Goal: Entertainment & Leisure: Consume media (video, audio)

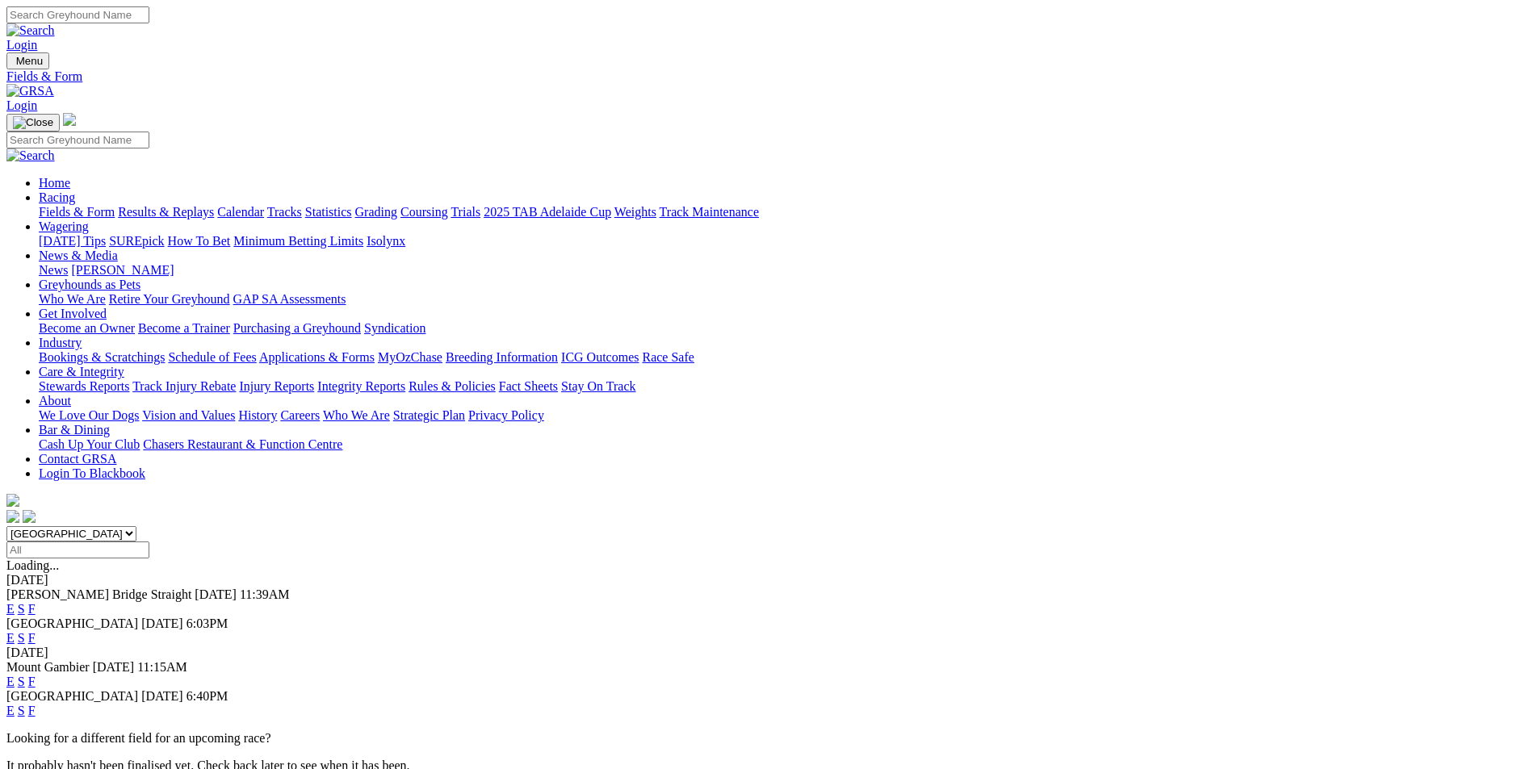
click at [36, 675] on link "F" at bounding box center [31, 682] width 7 height 14
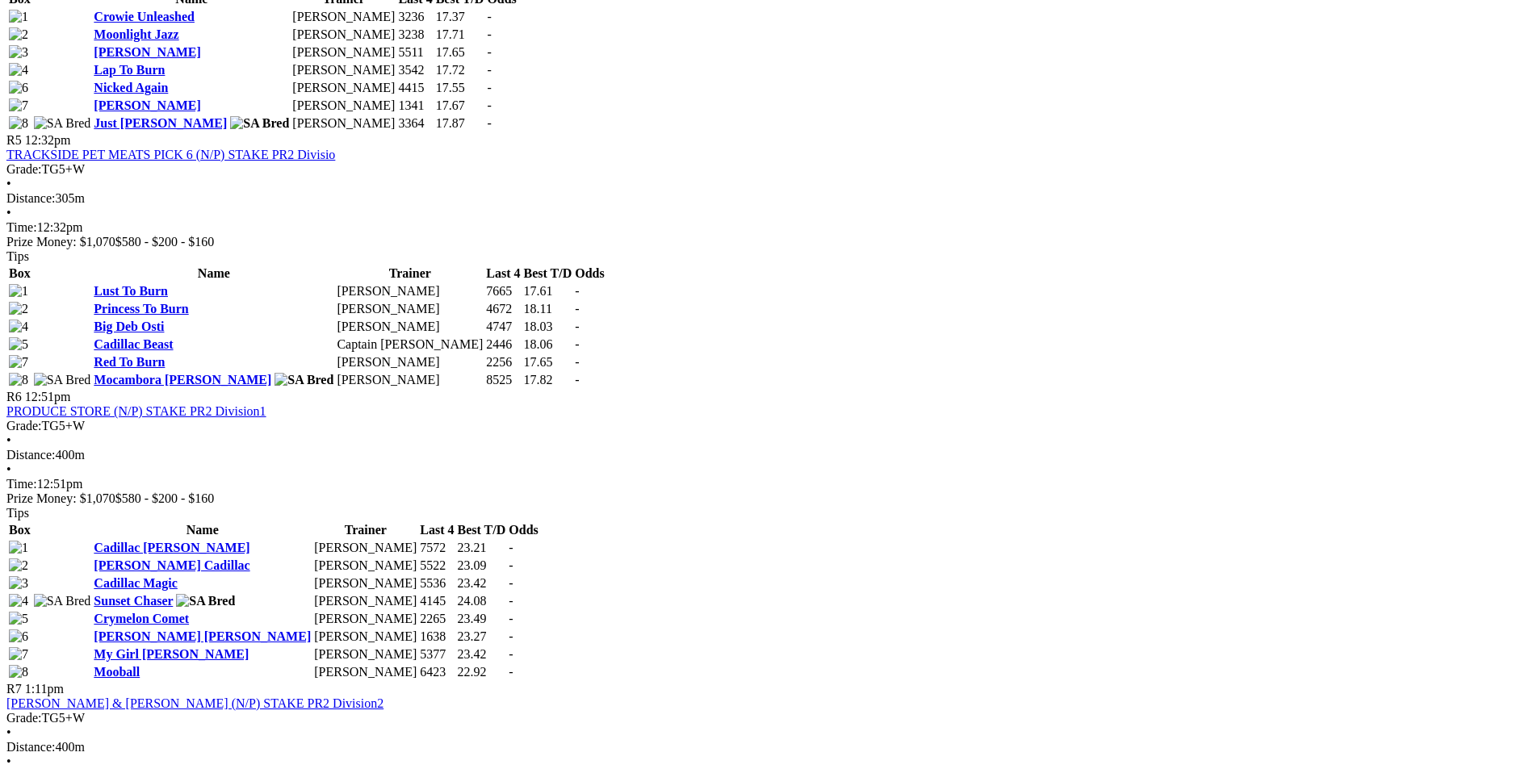
scroll to position [2180, 0]
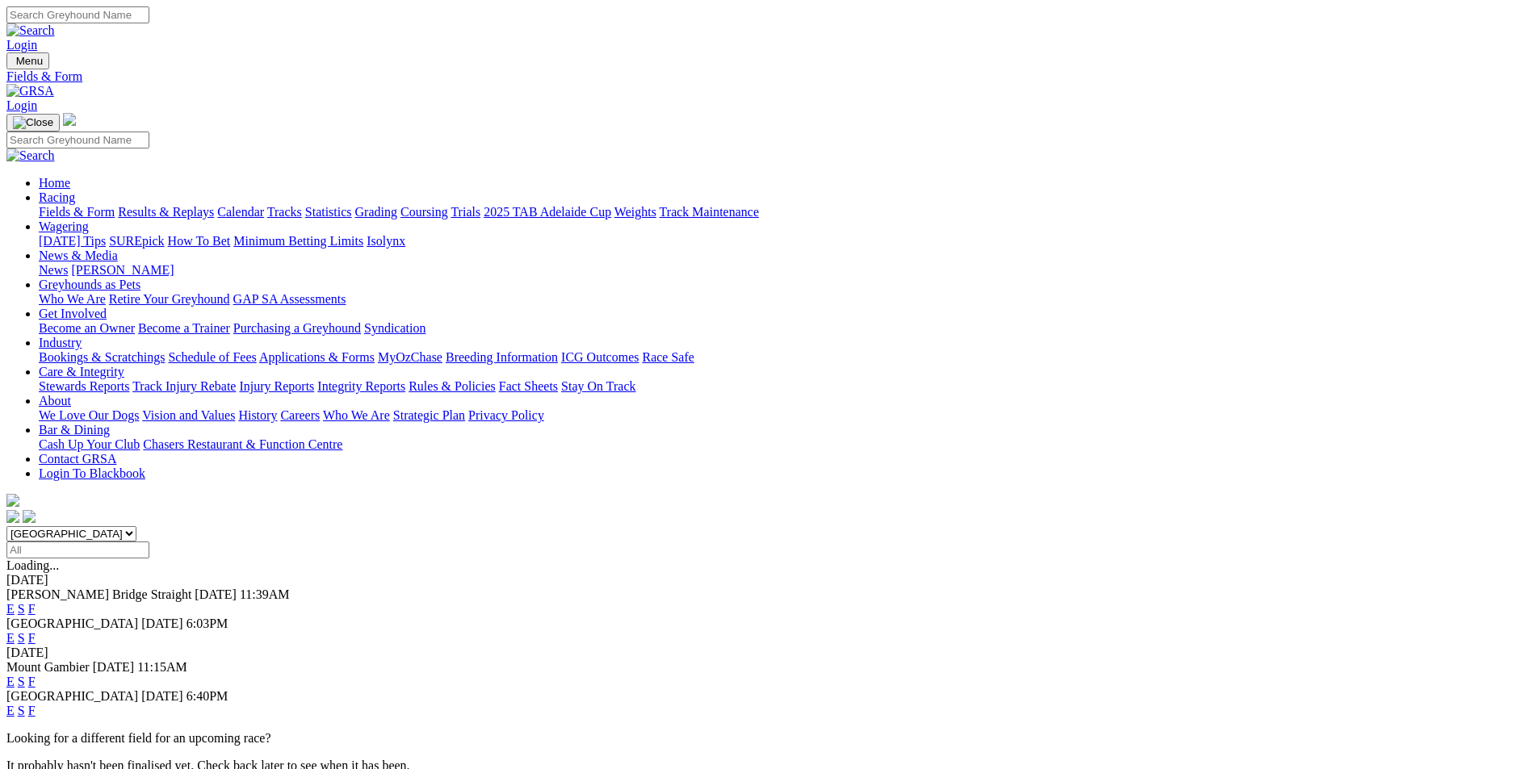
click at [36, 704] on link "F" at bounding box center [31, 711] width 7 height 14
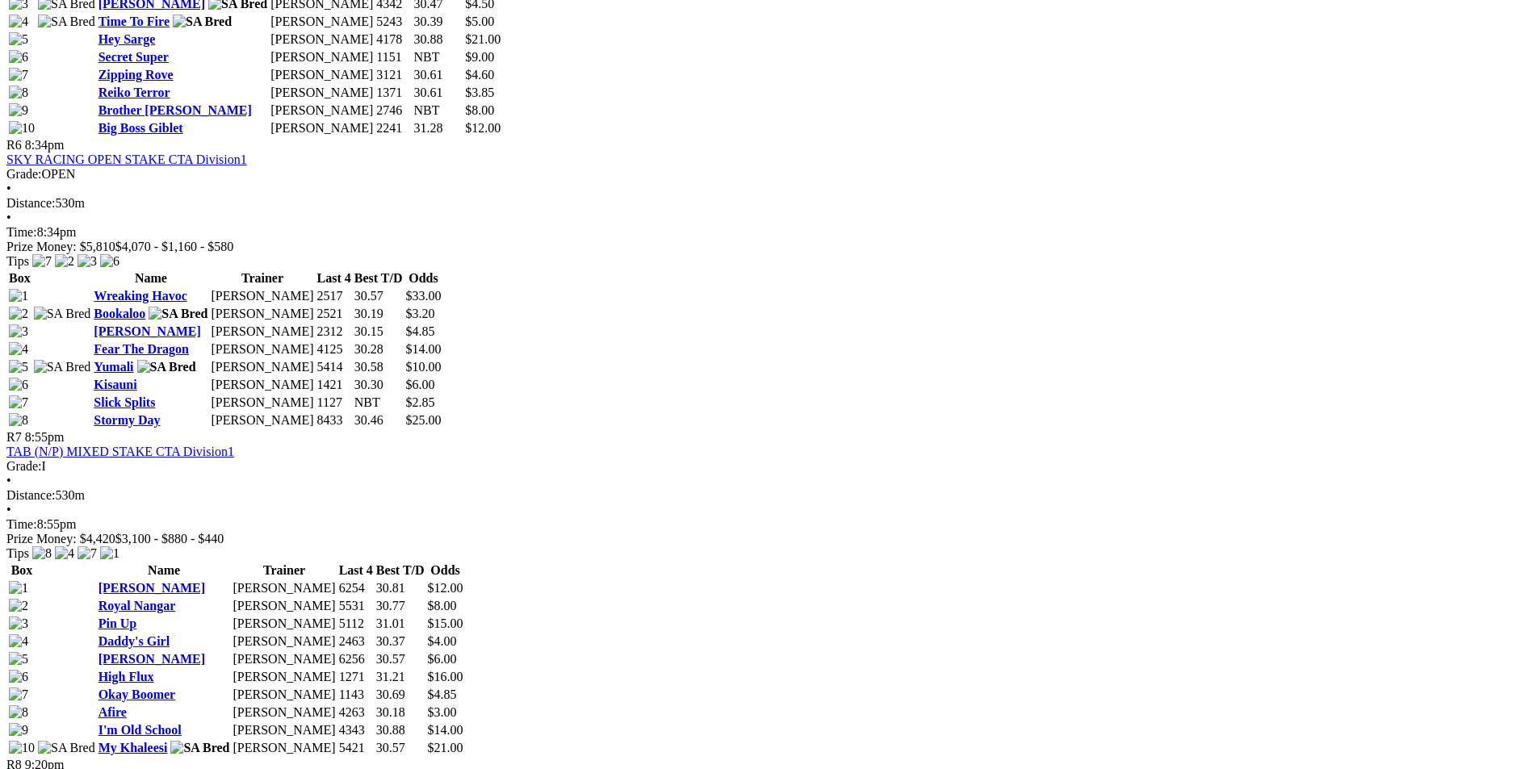
scroll to position [2422, 0]
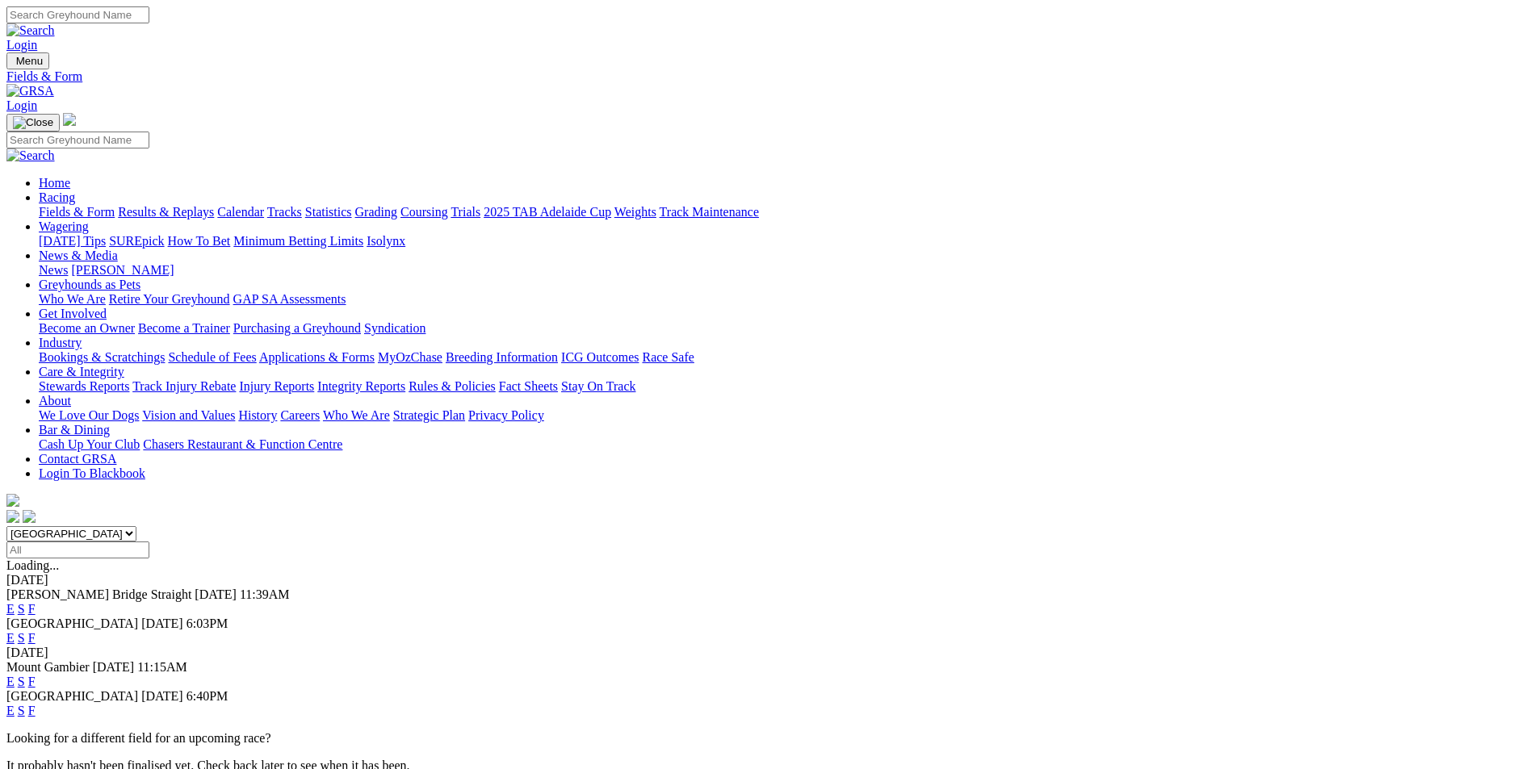
click at [264, 205] on link "Calendar" at bounding box center [240, 212] width 47 height 14
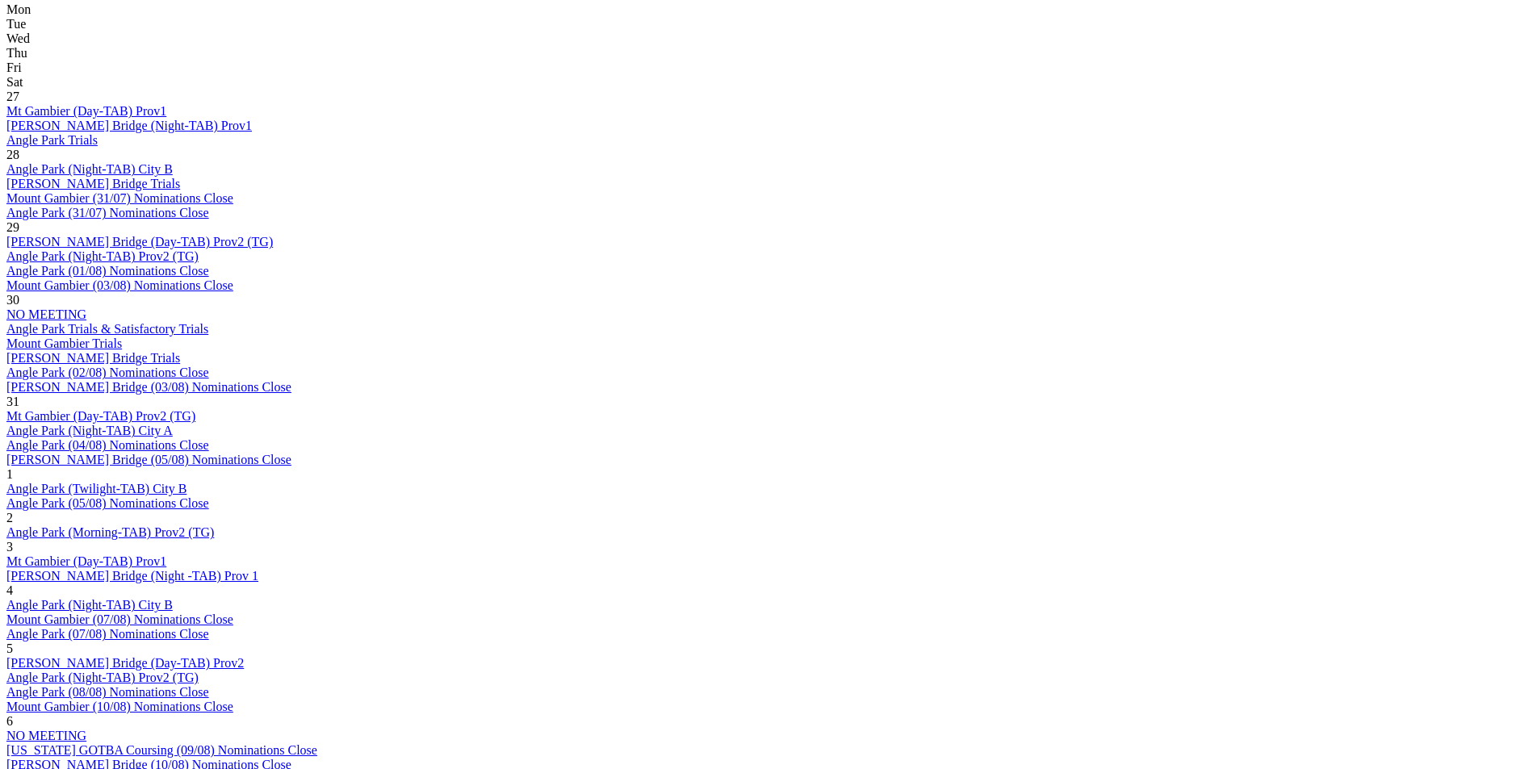
scroll to position [1130, 0]
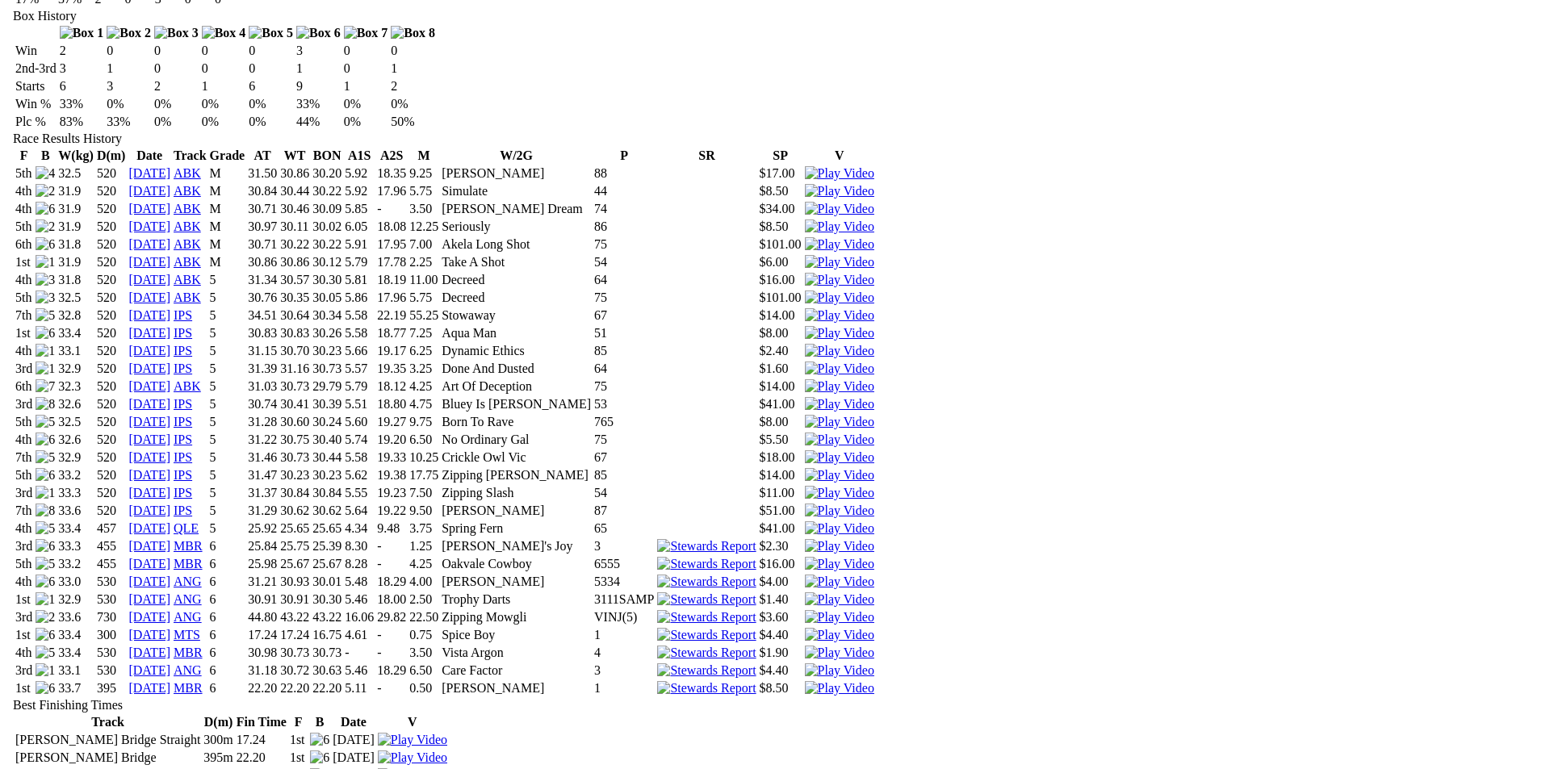
scroll to position [807, 0]
